Goal: Find specific page/section: Find specific page/section

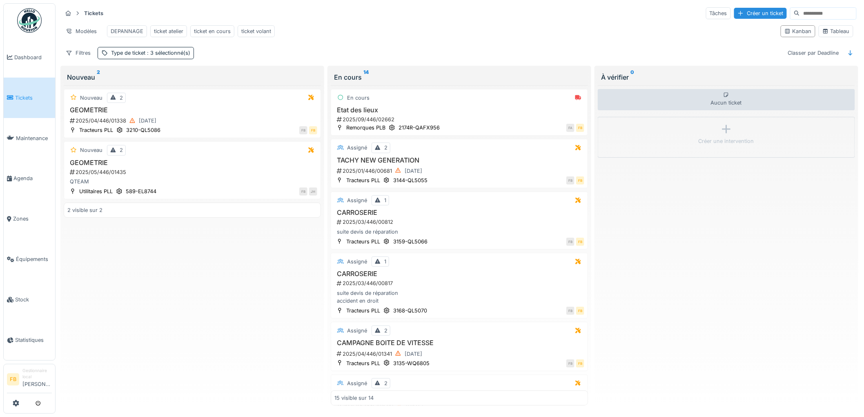
click at [22, 105] on link "Tickets" at bounding box center [29, 98] width 51 height 40
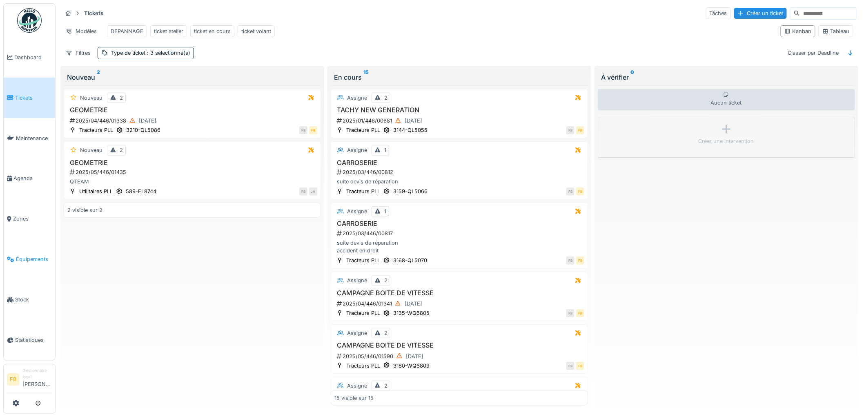
click at [38, 255] on span "Équipements" at bounding box center [34, 259] width 36 height 8
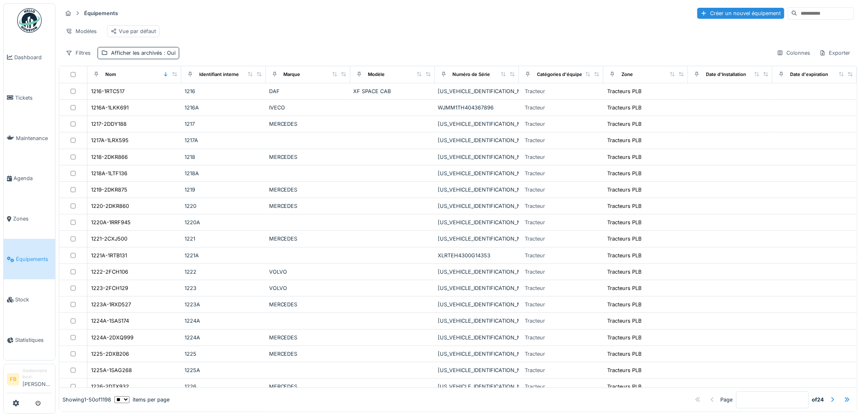
click at [798, 11] on input at bounding box center [826, 13] width 56 height 11
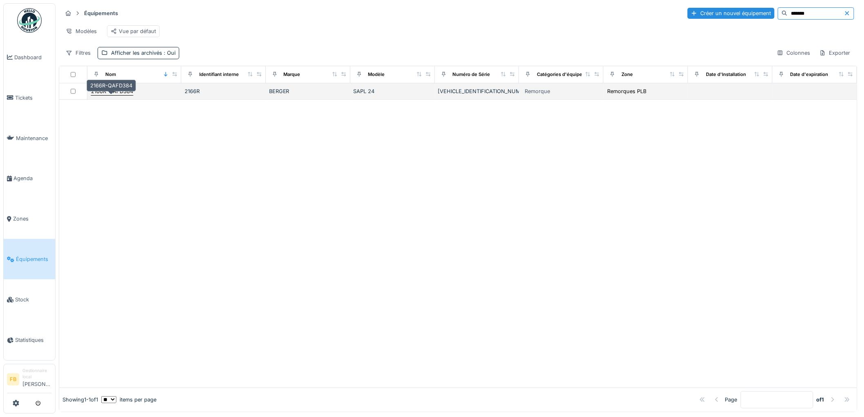
type input "*******"
click at [116, 95] on div "2166R-QAFD384" at bounding box center [112, 91] width 42 height 8
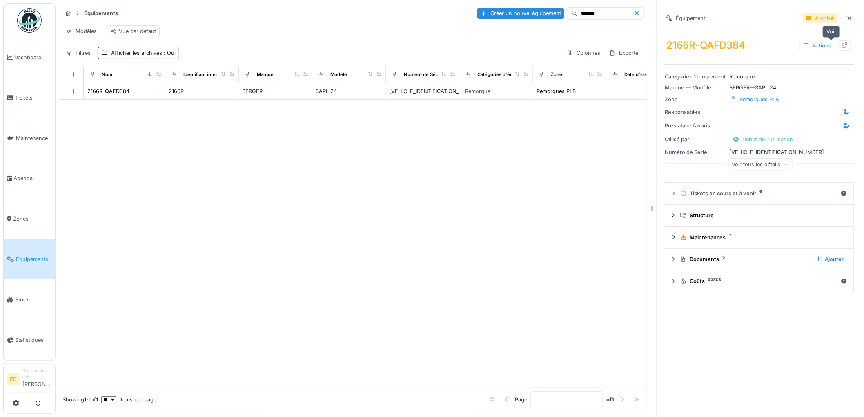
click at [843, 44] on icon at bounding box center [845, 44] width 5 height 5
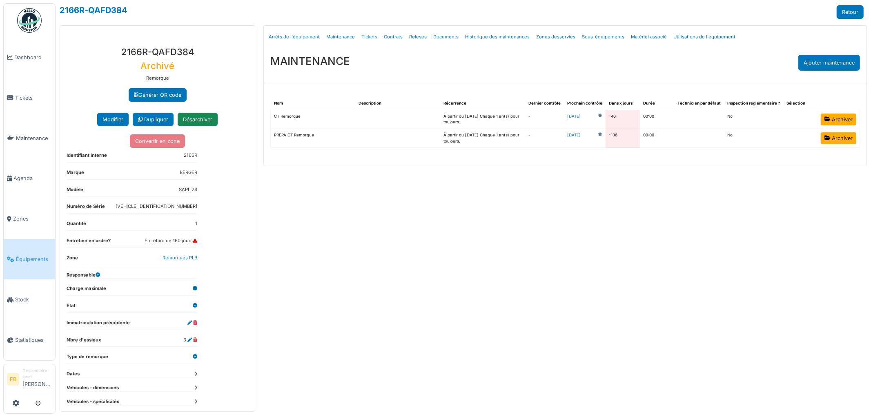
click at [368, 36] on link "Tickets" at bounding box center [369, 36] width 22 height 19
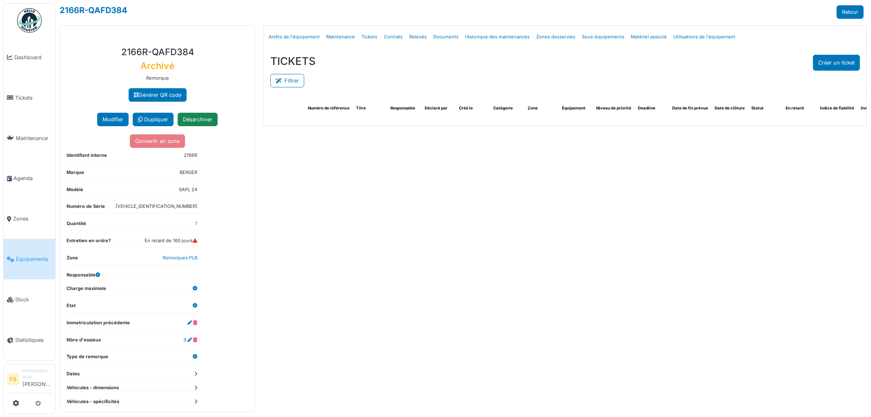
select select "***"
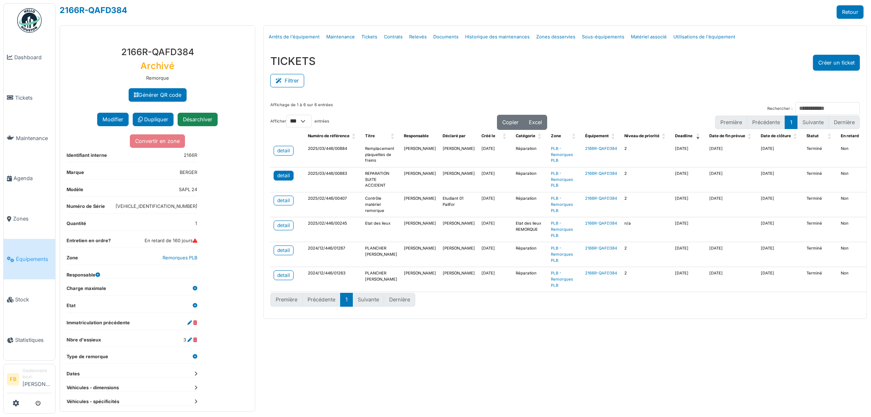
click at [282, 176] on div "detail" at bounding box center [283, 175] width 13 height 7
click at [20, 94] on span "Tickets" at bounding box center [33, 98] width 37 height 8
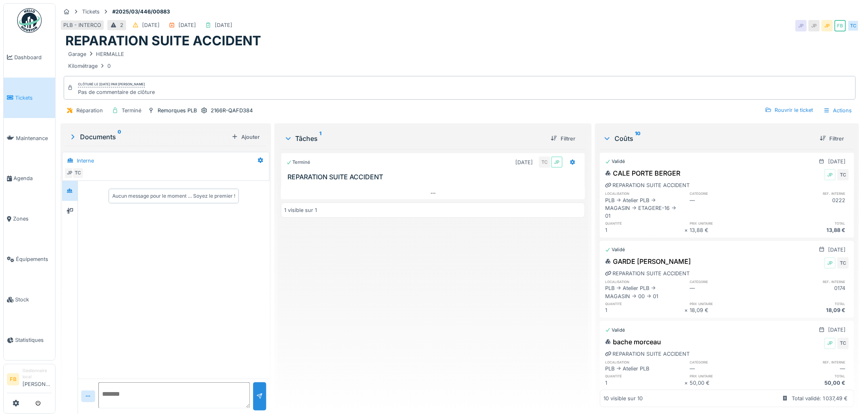
click at [139, 134] on div "Documents 0" at bounding box center [149, 137] width 160 height 10
click at [152, 133] on div "Documents 0" at bounding box center [149, 137] width 160 height 10
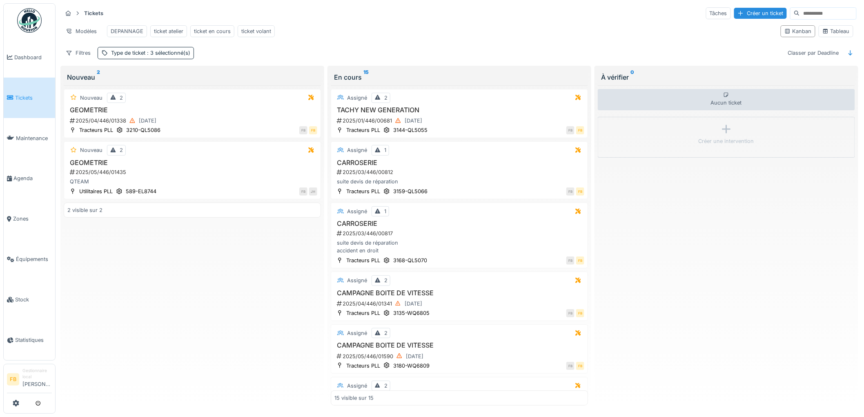
click at [29, 91] on link "Tickets" at bounding box center [29, 98] width 51 height 40
click at [23, 247] on link "Équipements" at bounding box center [29, 259] width 51 height 40
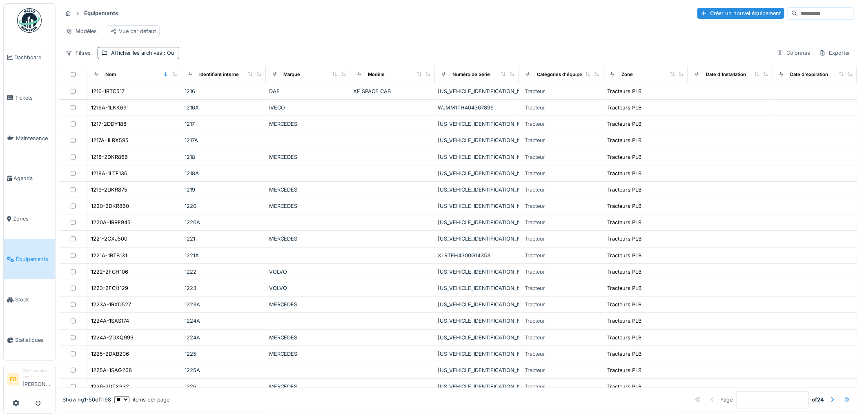
click at [798, 15] on input at bounding box center [826, 13] width 56 height 11
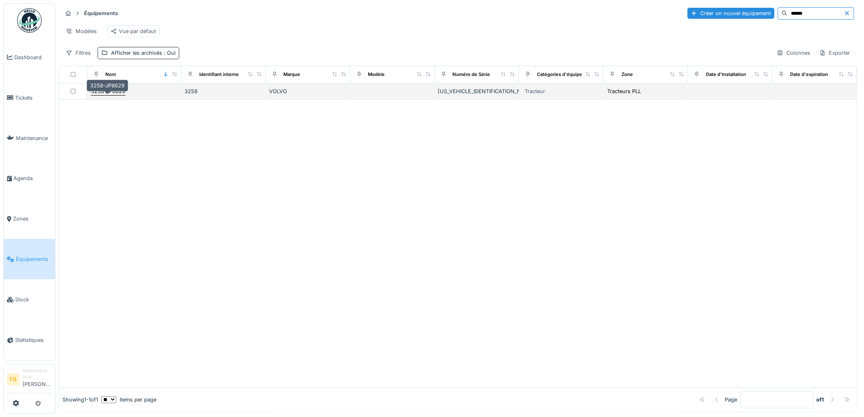
type input "******"
click at [115, 95] on div "3258-JP8629" at bounding box center [108, 91] width 34 height 8
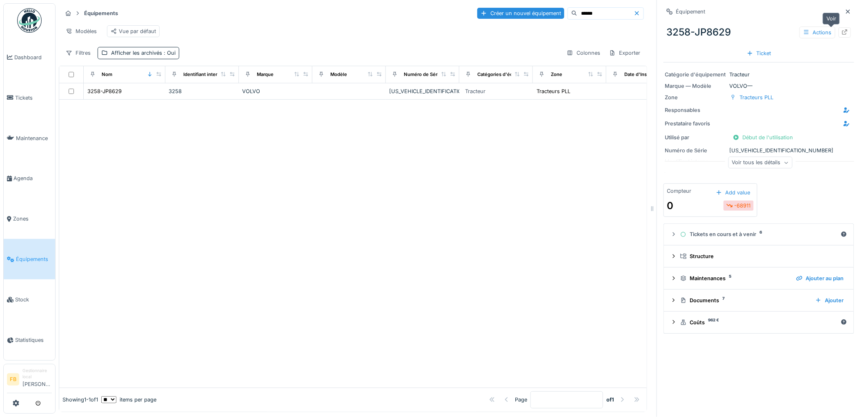
click at [843, 33] on icon at bounding box center [845, 31] width 5 height 5
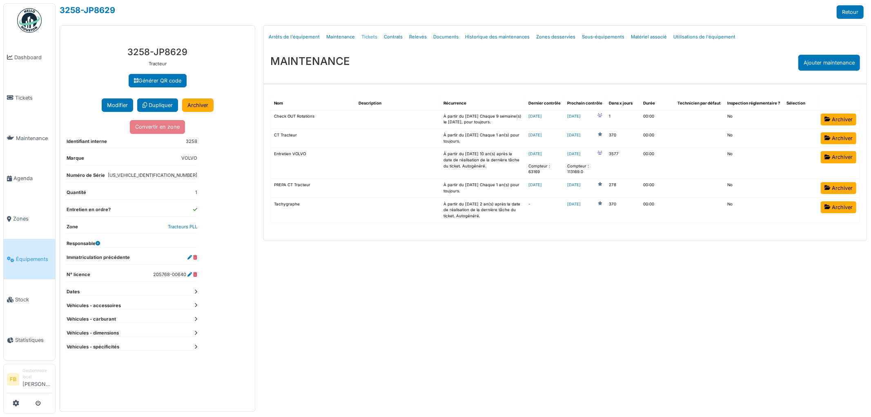
click at [373, 40] on link "Tickets" at bounding box center [369, 36] width 22 height 19
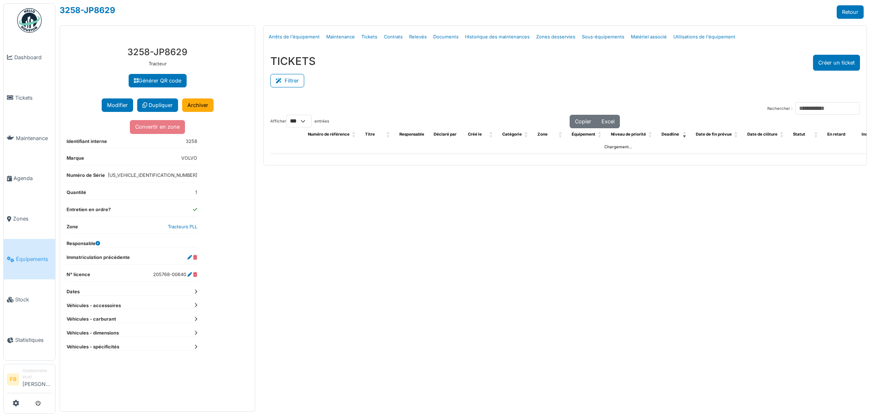
select select "***"
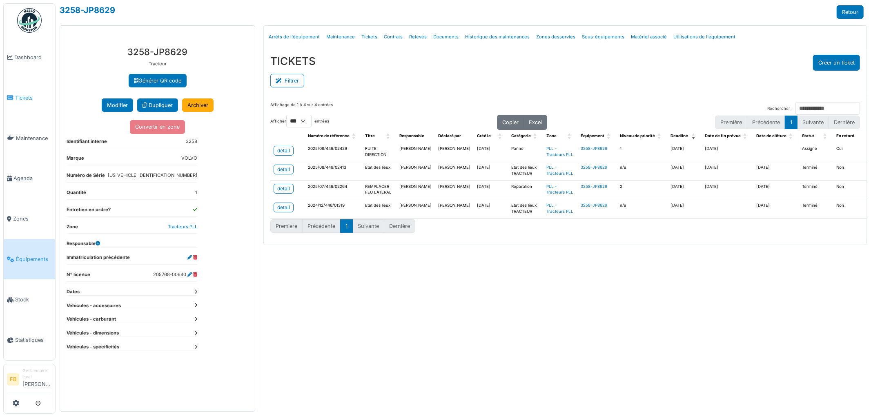
click at [34, 98] on span "Tickets" at bounding box center [33, 98] width 37 height 8
